Goal: Understand process/instructions: Learn how to perform a task or action

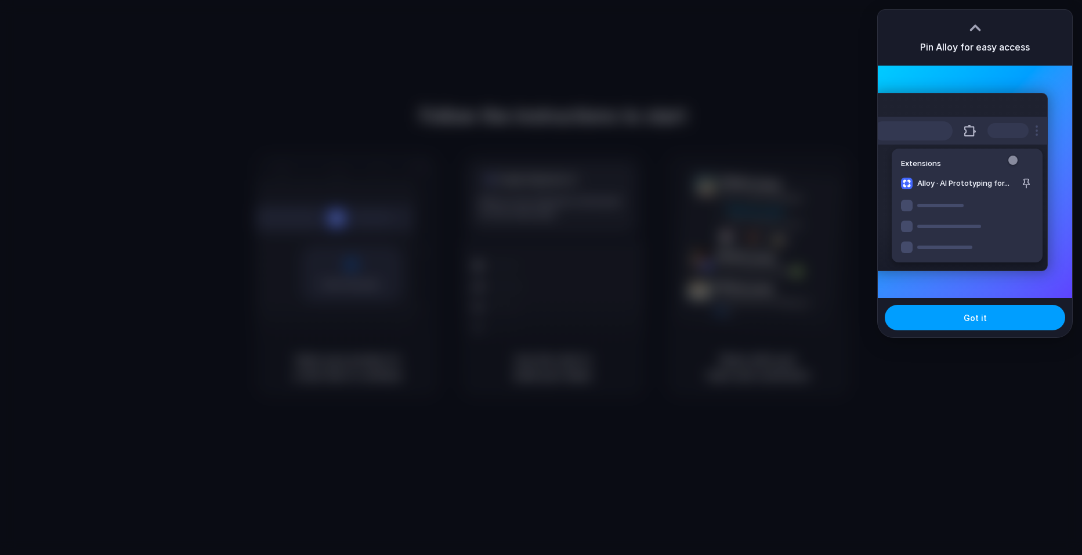
click at [970, 313] on span "Got it" at bounding box center [975, 318] width 23 height 12
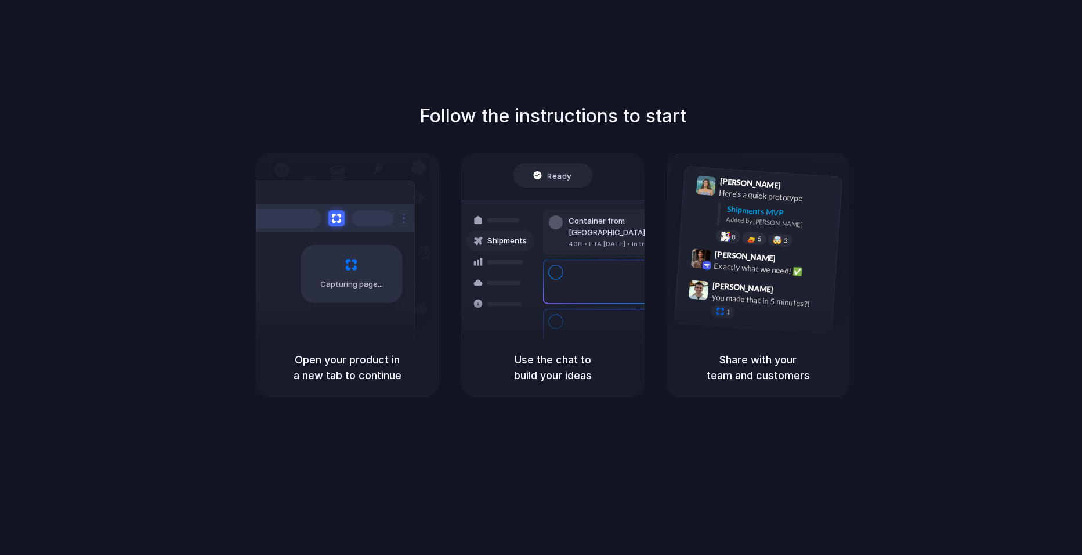
click at [947, 274] on div "Follow the instructions to start Capturing page Open your product in a new tab …" at bounding box center [553, 249] width 1082 height 295
